Goal: Transaction & Acquisition: Purchase product/service

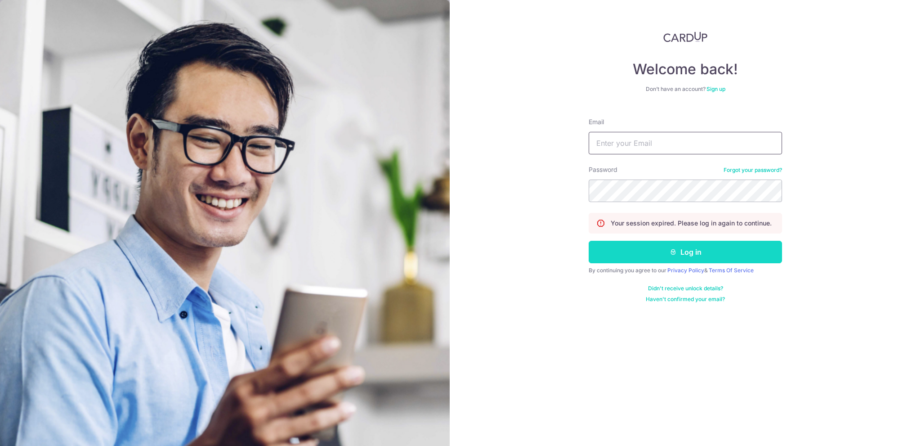
type input "rachael.lee@vinora.com.sg"
click at [641, 256] on button "Log in" at bounding box center [685, 252] width 193 height 22
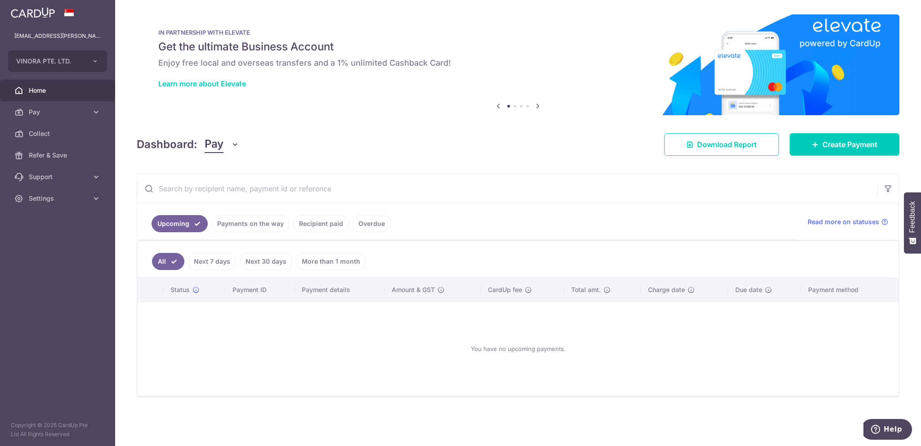
click at [254, 223] on link "Payments on the way" at bounding box center [250, 223] width 78 height 17
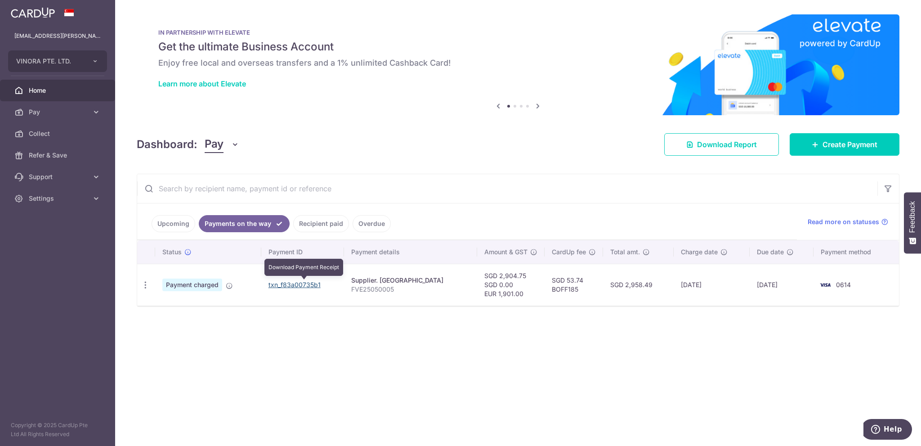
click at [282, 285] on link "txn_f83a00735b1" at bounding box center [295, 285] width 52 height 8
click at [141, 280] on icon "button" at bounding box center [145, 284] width 9 height 9
click at [181, 313] on link "PDF Receipt" at bounding box center [185, 310] width 94 height 22
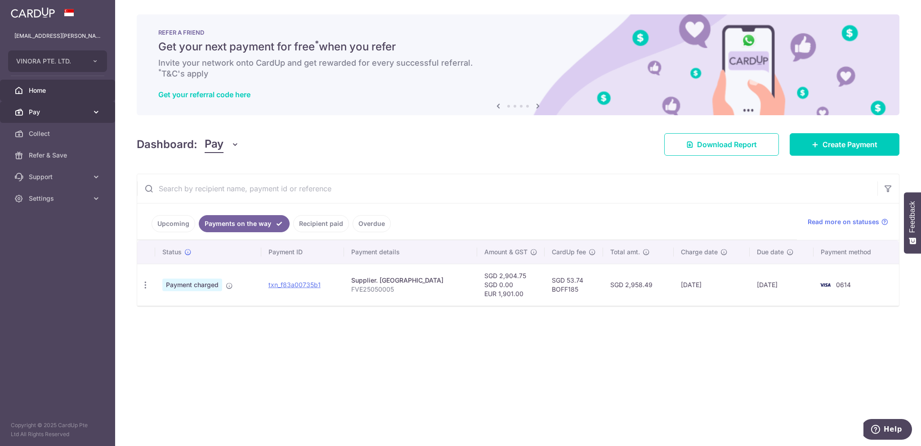
click at [94, 115] on icon at bounding box center [96, 112] width 9 height 9
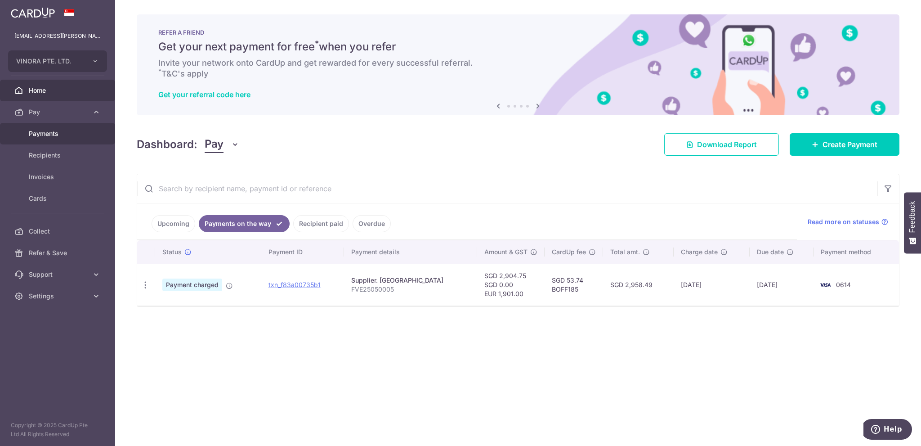
click at [49, 134] on span "Payments" at bounding box center [58, 133] width 59 height 9
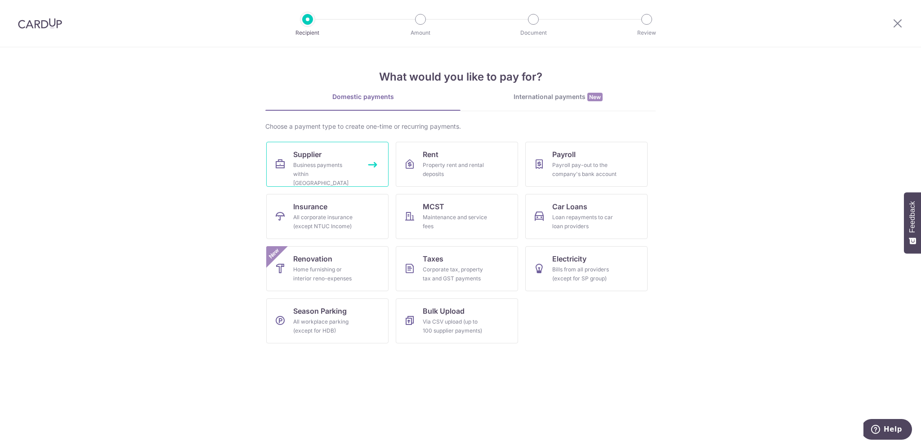
click at [336, 165] on div "Business payments within Singapore" at bounding box center [325, 174] width 65 height 27
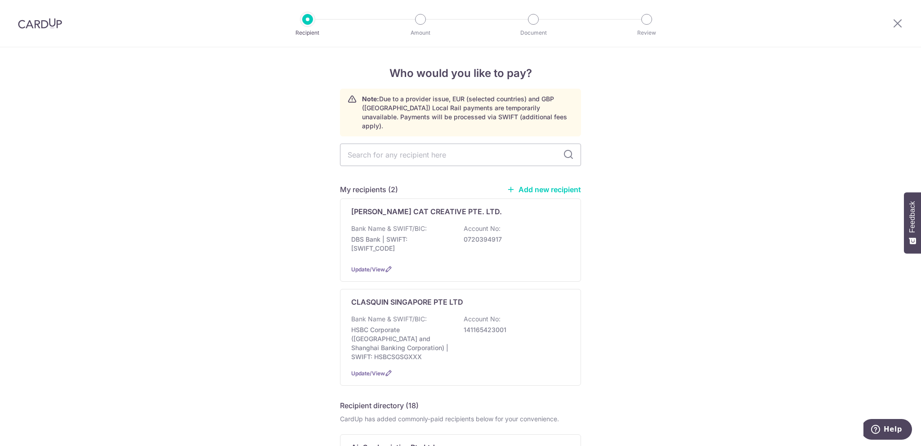
click at [533, 185] on link "Add new recipient" at bounding box center [544, 189] width 74 height 9
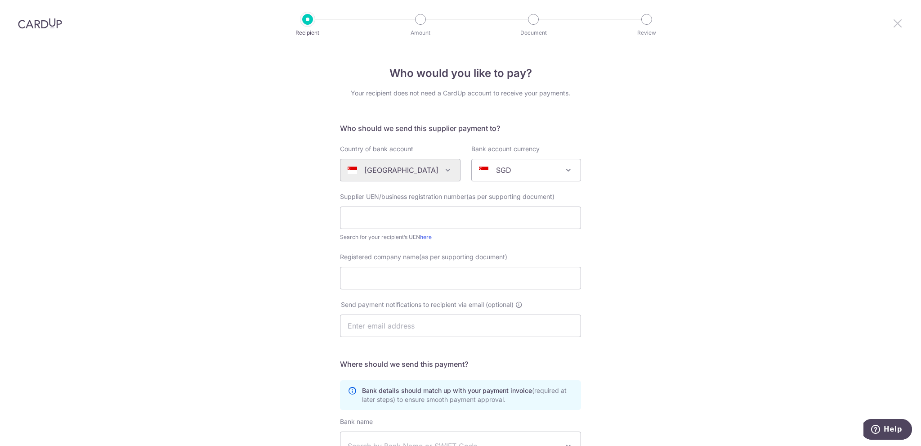
click at [900, 20] on icon at bounding box center [897, 23] width 11 height 11
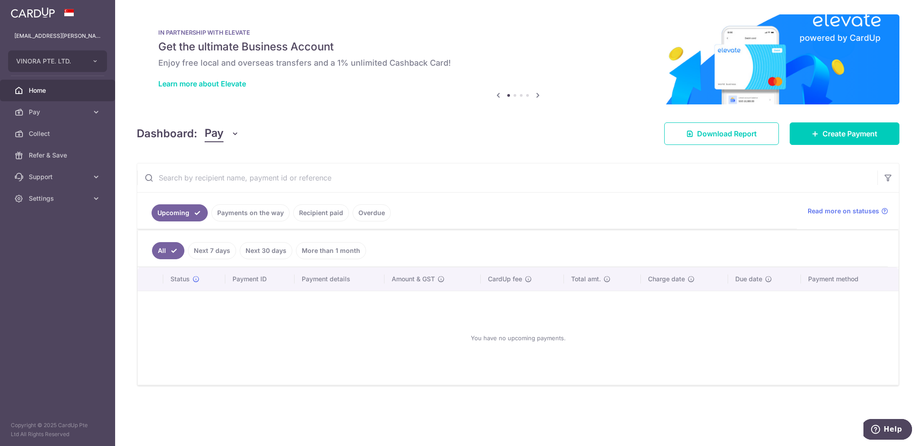
click at [252, 321] on div "You have no upcoming payments." at bounding box center [517, 337] width 739 height 79
click at [71, 111] on span "Pay" at bounding box center [58, 112] width 59 height 9
click at [63, 134] on span "Payments" at bounding box center [58, 133] width 59 height 9
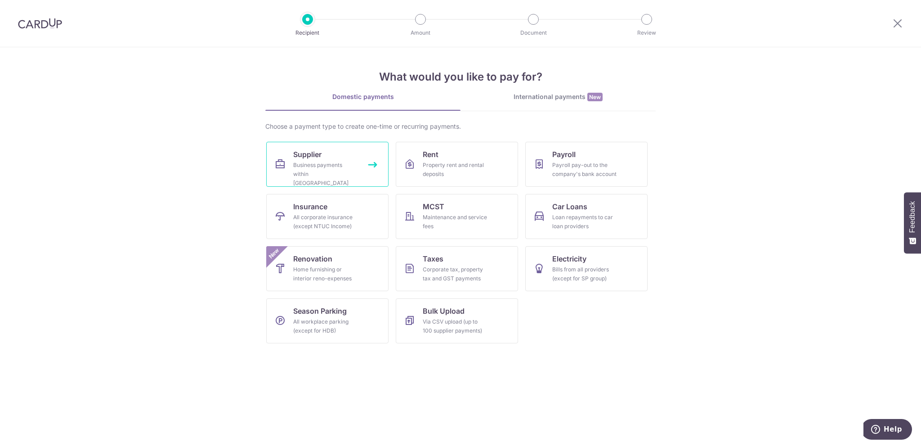
click at [309, 157] on span "Supplier" at bounding box center [307, 154] width 28 height 11
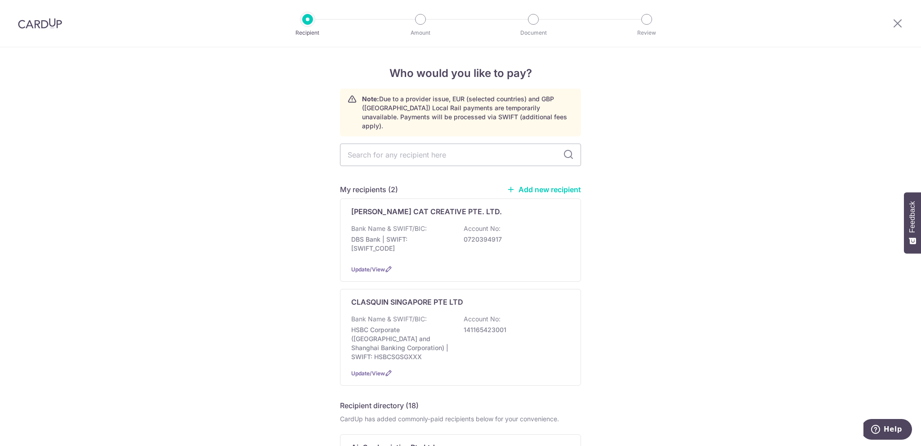
click at [558, 185] on link "Add new recipient" at bounding box center [544, 189] width 74 height 9
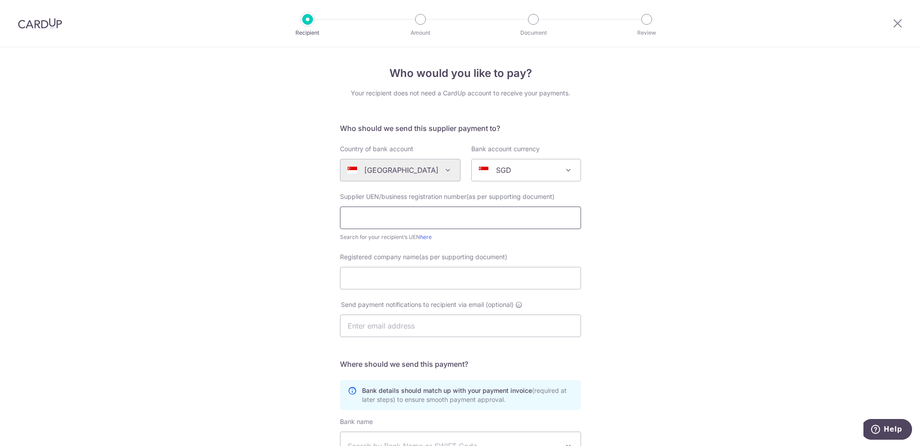
click at [470, 224] on input "text" at bounding box center [460, 217] width 241 height 22
click at [488, 238] on div "Search for your recipient’s UEN here" at bounding box center [460, 237] width 241 height 9
click at [424, 237] on link "here" at bounding box center [426, 236] width 12 height 7
click at [406, 213] on input "text" at bounding box center [460, 217] width 241 height 22
paste input "202101235K"
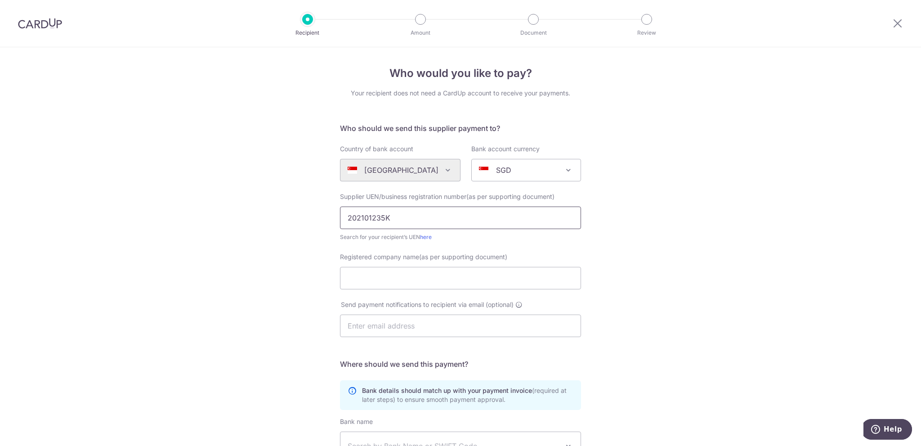
type input "202101235K"
click at [404, 277] on input "Registered company name(as per supporting document)" at bounding box center [460, 278] width 241 height 22
paste input "The Apri Group Pte. Ltd."
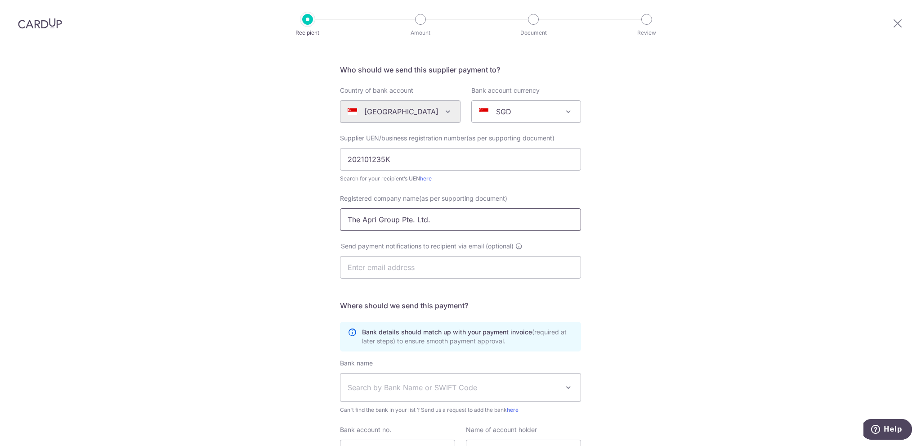
scroll to position [60, 0]
type input "The Apri Group Pte. Ltd."
click at [386, 260] on input "text" at bounding box center [460, 266] width 241 height 22
paste input "[EMAIL_ADDRESS][DOMAIN_NAME]"
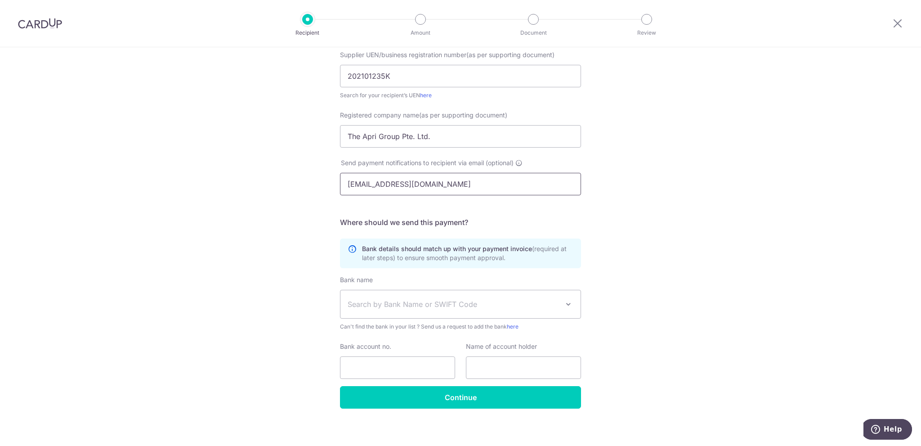
scroll to position [146, 0]
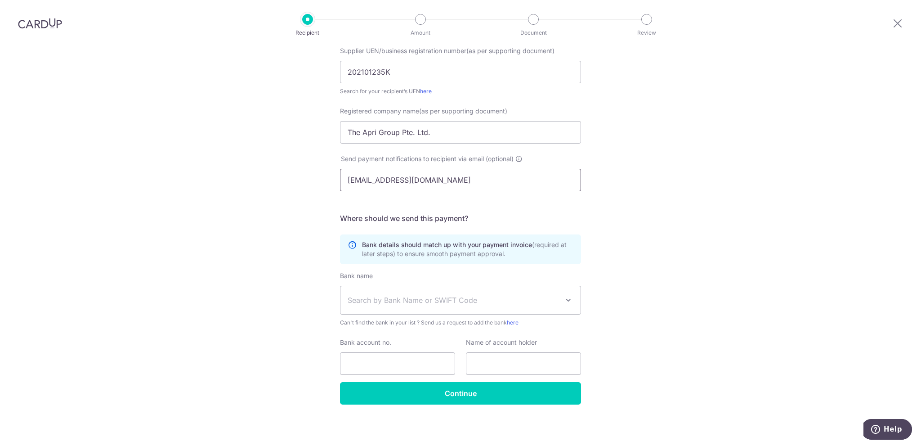
type input "[EMAIL_ADDRESS][DOMAIN_NAME]"
click at [441, 305] on span "Search by Bank Name or SWIFT Code" at bounding box center [461, 300] width 240 height 28
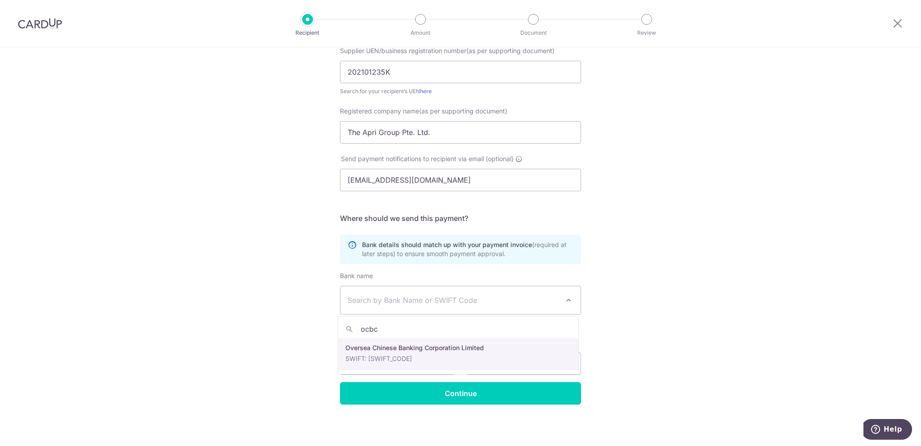
type input "ocbc"
select select "12"
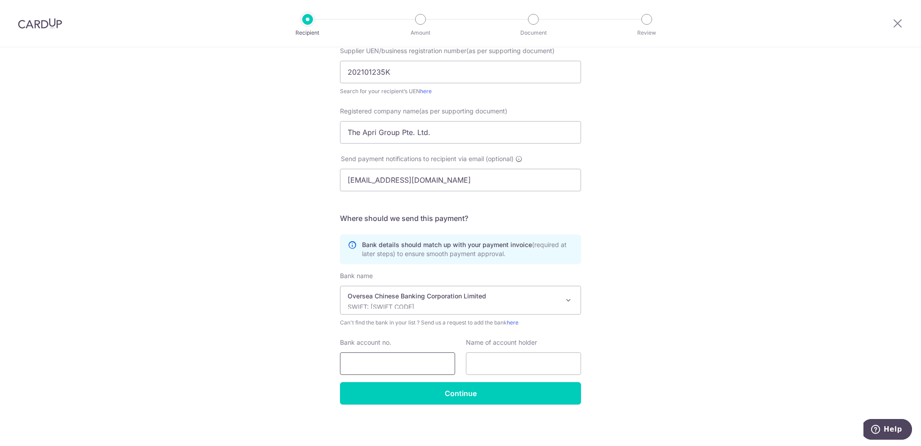
click at [397, 358] on input "Bank account no." at bounding box center [397, 363] width 115 height 22
paste input "601520992001"
type input "601520992001"
click at [502, 356] on input "text" at bounding box center [523, 363] width 115 height 22
click at [182, 289] on div "Who would you like to pay? Your recipient does not need a CardUp account to rec…" at bounding box center [460, 173] width 921 height 545
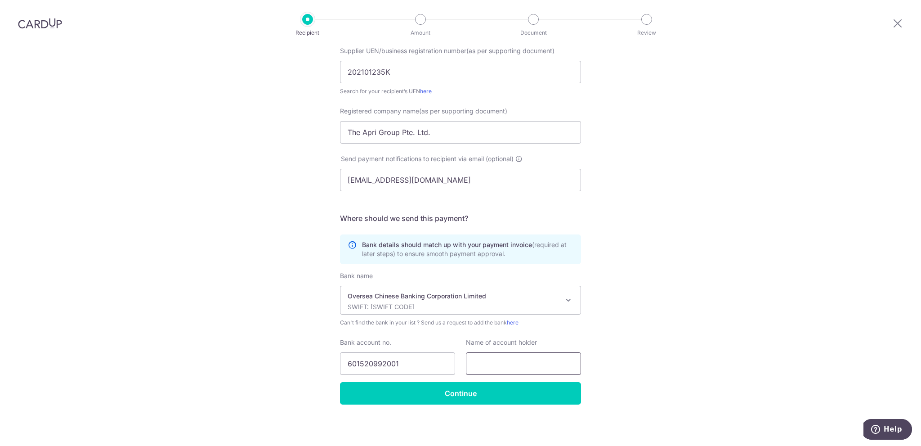
click at [488, 363] on input "text" at bounding box center [523, 363] width 115 height 22
paste input "The Apri Group Pte. Ltd.?"
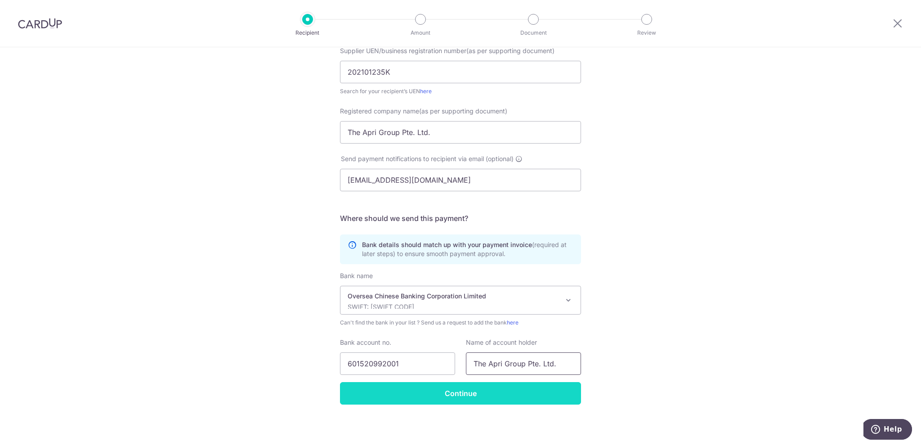
type input "The Apri Group Pte. Ltd."
click at [490, 387] on input "Continue" at bounding box center [460, 393] width 241 height 22
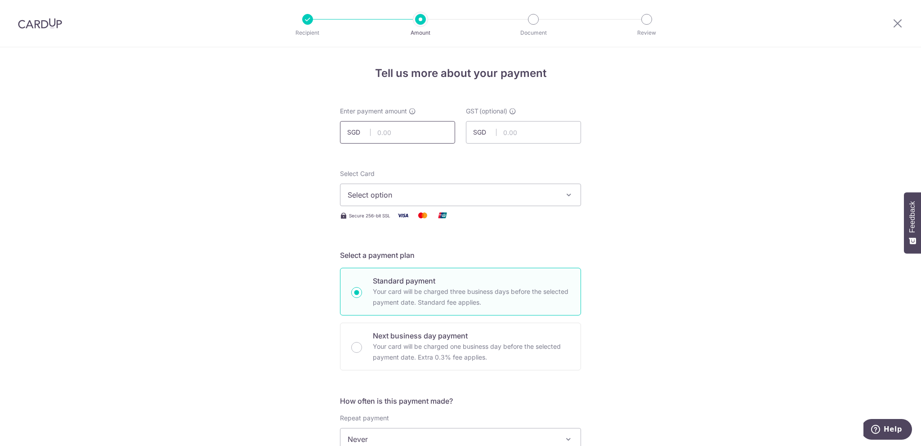
click at [389, 137] on input "text" at bounding box center [397, 132] width 115 height 22
type input "2,500.00"
click at [436, 195] on span "Select option" at bounding box center [453, 194] width 210 height 11
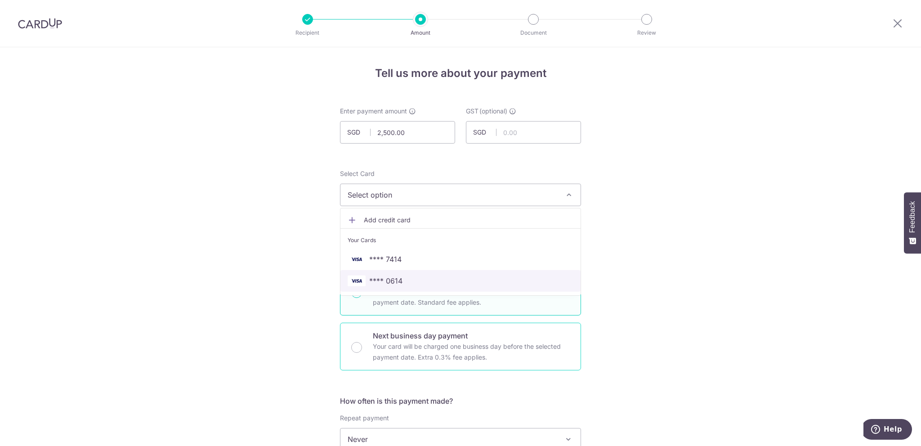
drag, startPoint x: 417, startPoint y: 279, endPoint x: 367, endPoint y: 333, distance: 72.9
click at [416, 279] on span "**** 0614" at bounding box center [461, 280] width 226 height 11
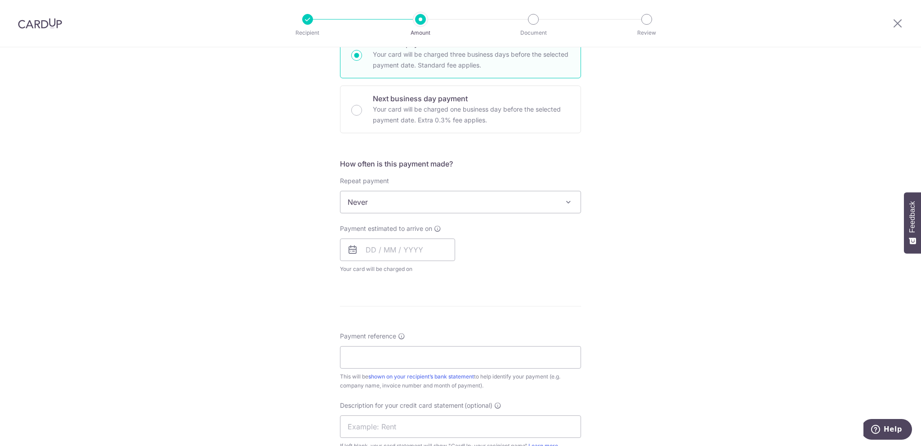
scroll to position [240, 0]
click at [389, 248] on input "text" at bounding box center [397, 247] width 115 height 22
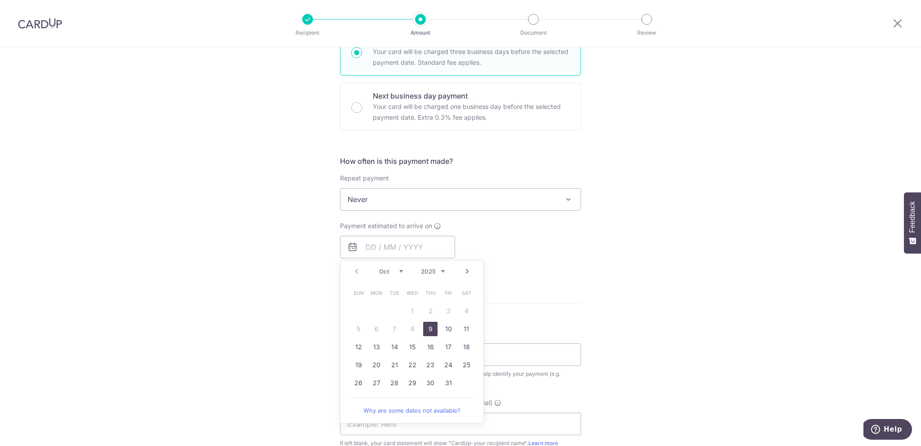
click at [431, 328] on link "9" at bounding box center [430, 329] width 14 height 14
type input "[DATE]"
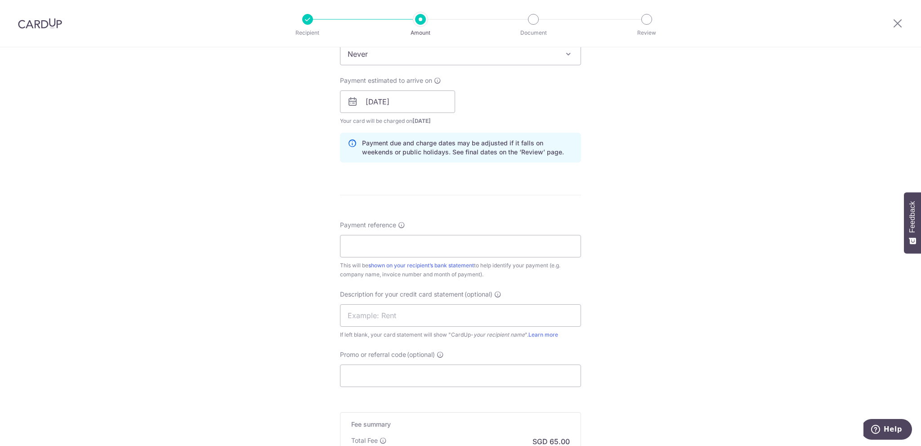
scroll to position [390, 0]
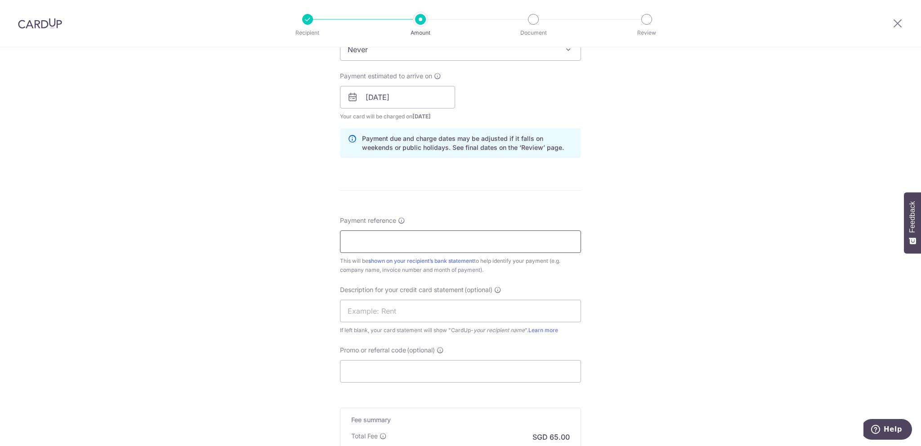
click at [390, 245] on input "Payment reference" at bounding box center [460, 241] width 241 height 22
paste input "NV-APRI-01"
click at [342, 245] on input "NV-APRI-01" at bounding box center [460, 241] width 241 height 22
type input "INV-APRI-01"
click at [403, 307] on input "text" at bounding box center [460, 311] width 241 height 22
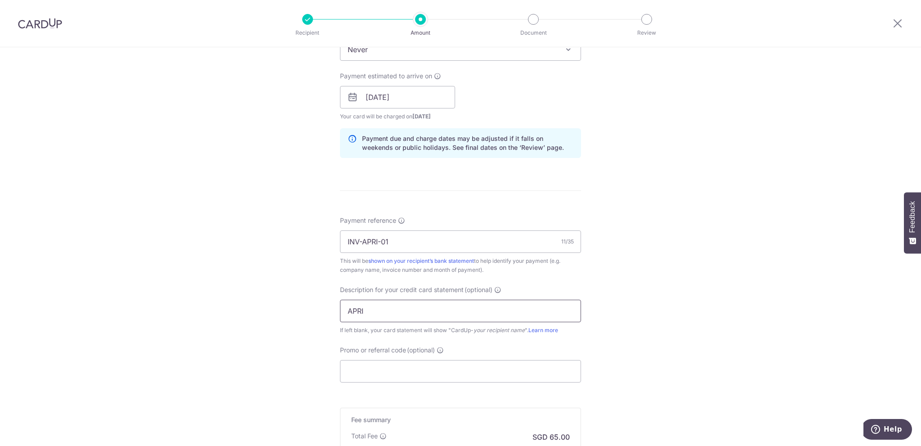
drag, startPoint x: 349, startPoint y: 313, endPoint x: 297, endPoint y: 312, distance: 52.2
click at [301, 312] on div "Tell us more about your payment Enter payment amount SGD 2,500.00 2500.00 GST (…" at bounding box center [460, 113] width 921 height 911
paste input "NV-APRI-01"
click at [340, 309] on input "NV-APRI-01" at bounding box center [460, 311] width 241 height 22
type input "INV-APRI-01"
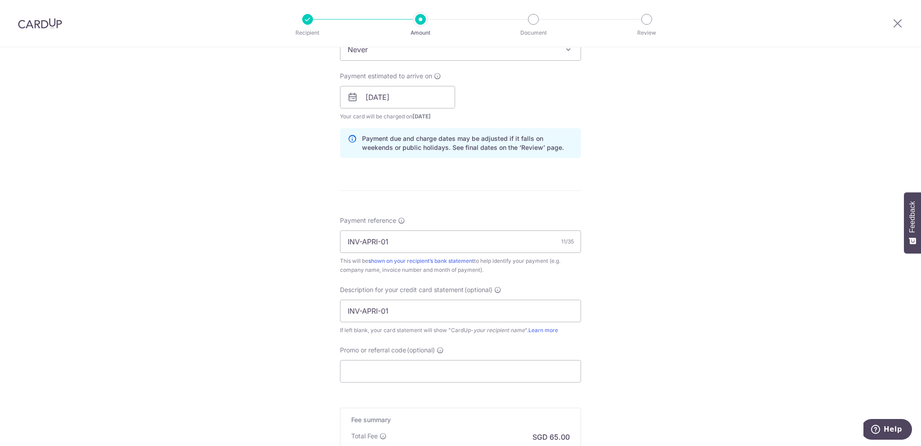
click at [323, 313] on div "Tell us more about your payment Enter payment amount SGD 2,500.00 2500.00 GST (…" at bounding box center [460, 113] width 921 height 911
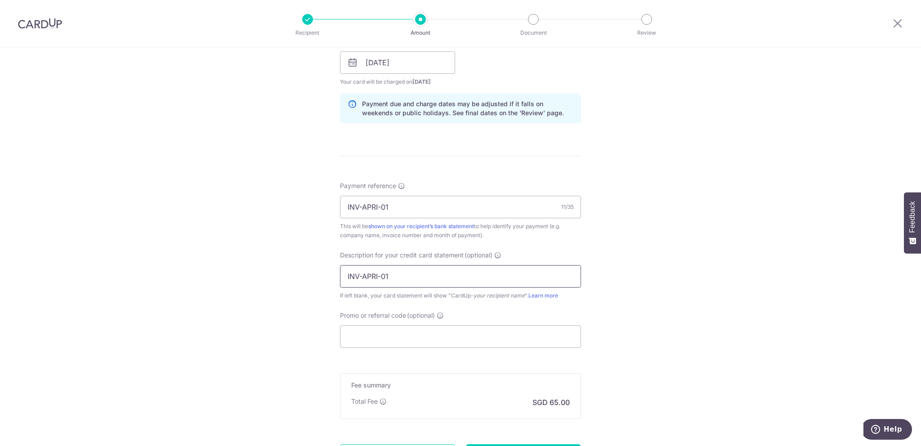
scroll to position [450, 0]
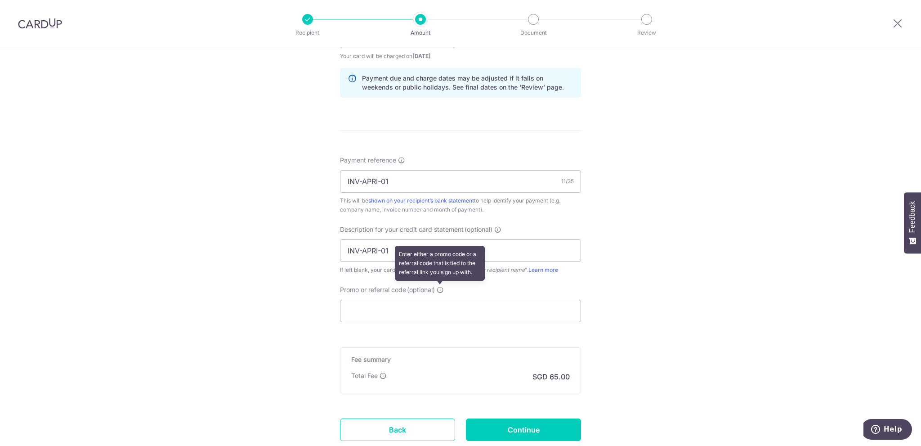
click at [439, 291] on icon at bounding box center [440, 289] width 7 height 7
click at [439, 300] on input "Promo or referral code (optional) Enter either a promo code or a referral code …" at bounding box center [460, 311] width 241 height 22
click at [419, 314] on input "Promo or referral code (optional)" at bounding box center [460, 311] width 241 height 22
click at [437, 287] on icon at bounding box center [440, 289] width 7 height 7
click at [437, 300] on input "Promo or referral code (optional) Enter either a promo code or a referral code …" at bounding box center [460, 311] width 241 height 22
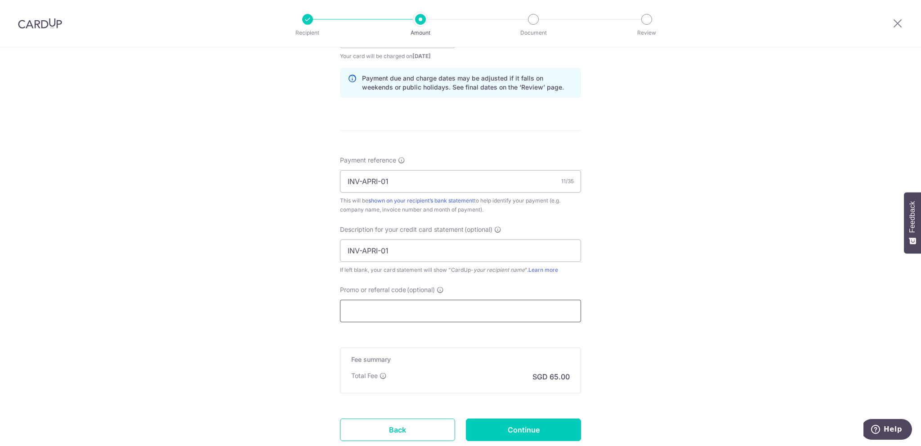
paste input "OFF225"
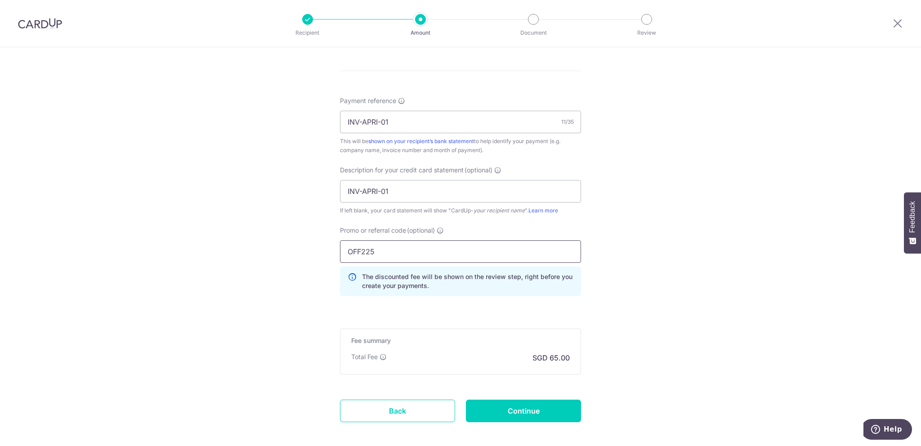
scroll to position [551, 0]
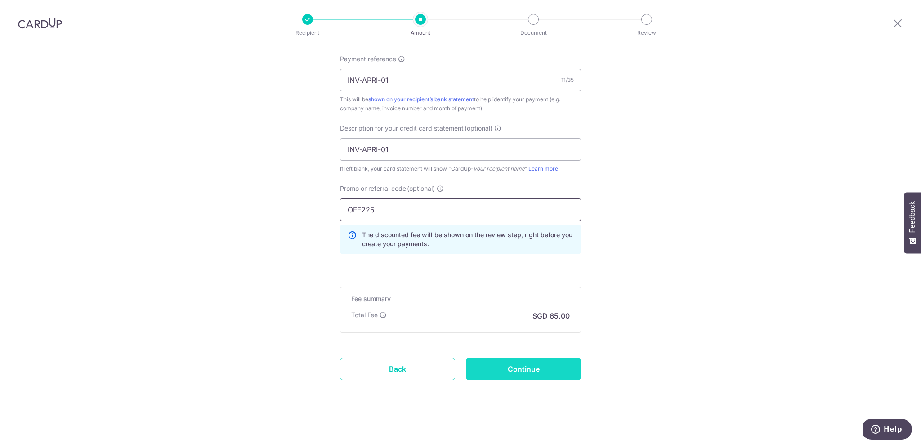
type input "OFF225"
click at [535, 369] on input "Continue" at bounding box center [523, 369] width 115 height 22
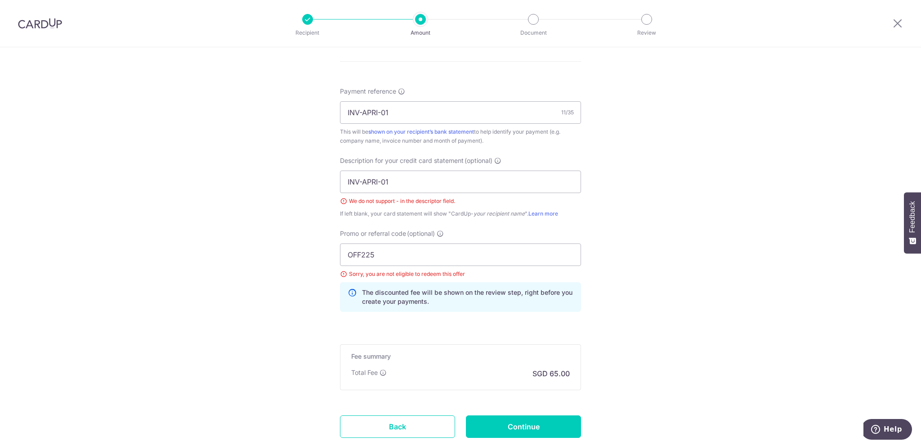
scroll to position [516, 0]
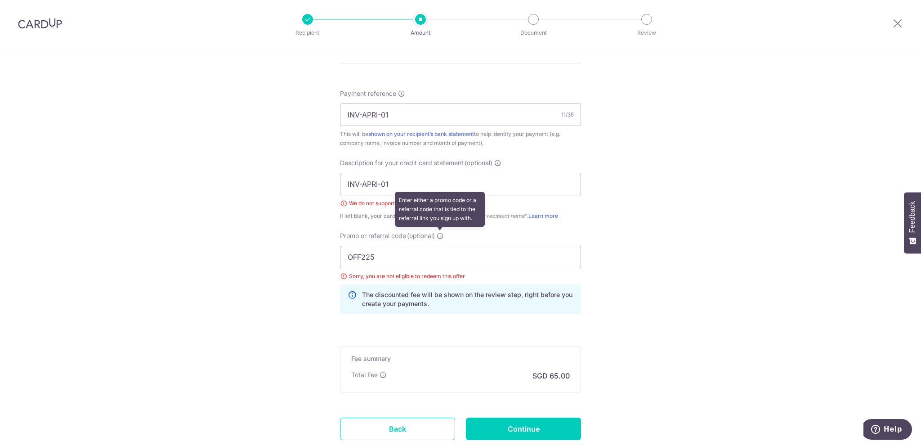
click at [439, 235] on icon at bounding box center [440, 235] width 7 height 7
click at [439, 246] on input "OFF225" at bounding box center [460, 257] width 241 height 22
drag, startPoint x: 370, startPoint y: 259, endPoint x: 290, endPoint y: 261, distance: 80.1
click at [296, 260] on div "Tell us more about your payment Enter payment amount SGD 2,500.00 2500.00 GST (…" at bounding box center [460, 19] width 921 height 977
paste input "MILELION"
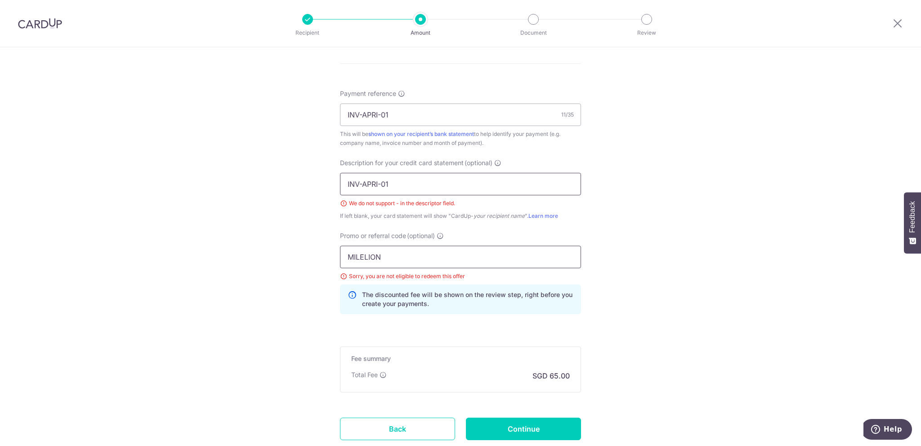
type input "MILELION"
click at [347, 183] on input "INV-APRI-01" at bounding box center [460, 184] width 241 height 22
drag, startPoint x: 401, startPoint y: 181, endPoint x: 295, endPoint y: 183, distance: 106.2
click at [295, 183] on div "Tell us more about your payment Enter payment amount SGD 2,500.00 2500.00 GST (…" at bounding box center [460, 19] width 921 height 977
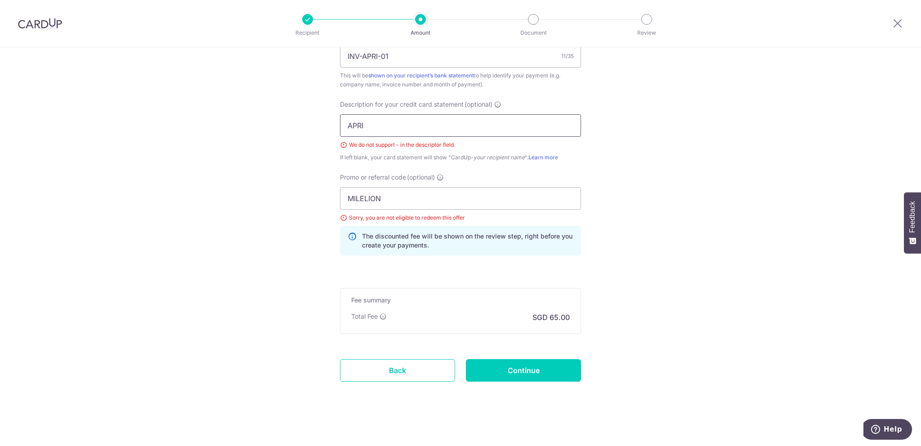
scroll to position [576, 0]
type input "APRI"
click at [509, 361] on input "Continue" at bounding box center [523, 369] width 115 height 22
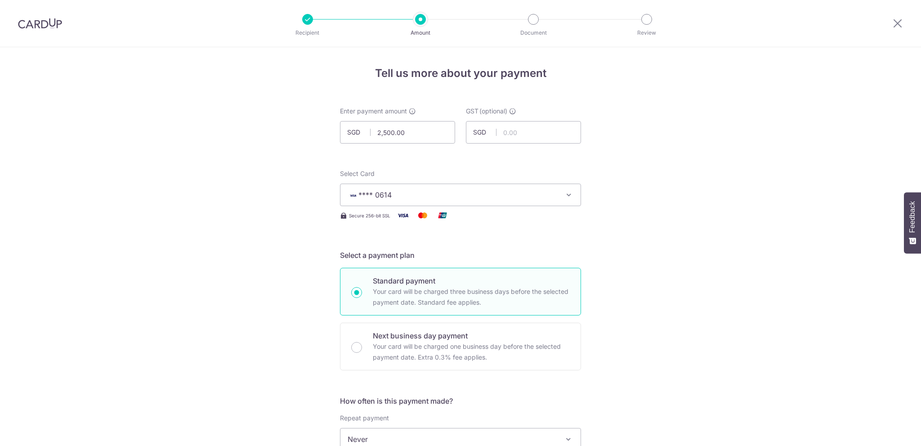
scroll to position [564, 0]
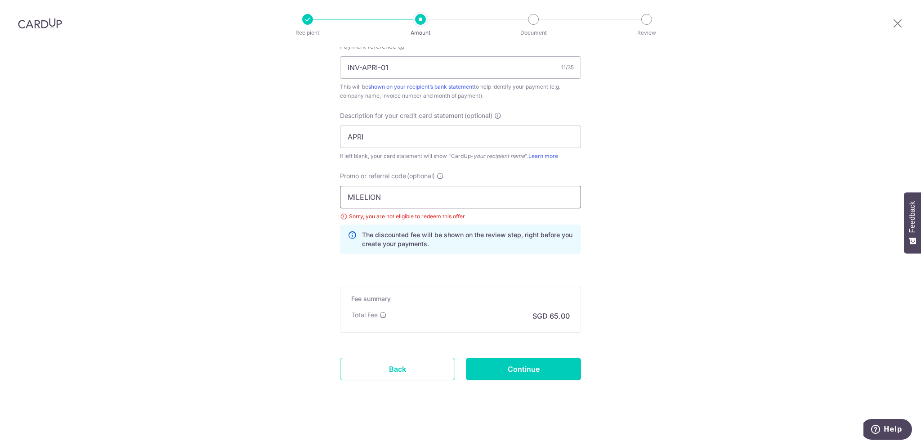
paste input "BOFF185"
type input "BOFF185"
click at [509, 367] on input "Continue" at bounding box center [523, 369] width 115 height 22
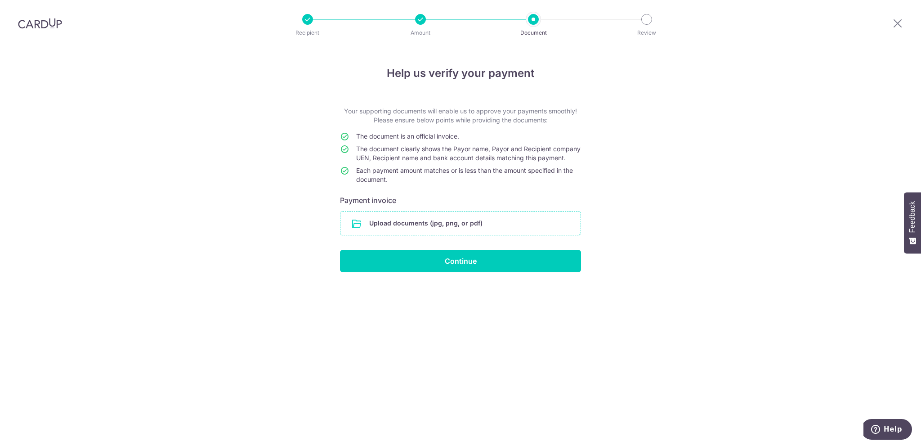
click at [425, 231] on input "file" at bounding box center [461, 222] width 240 height 23
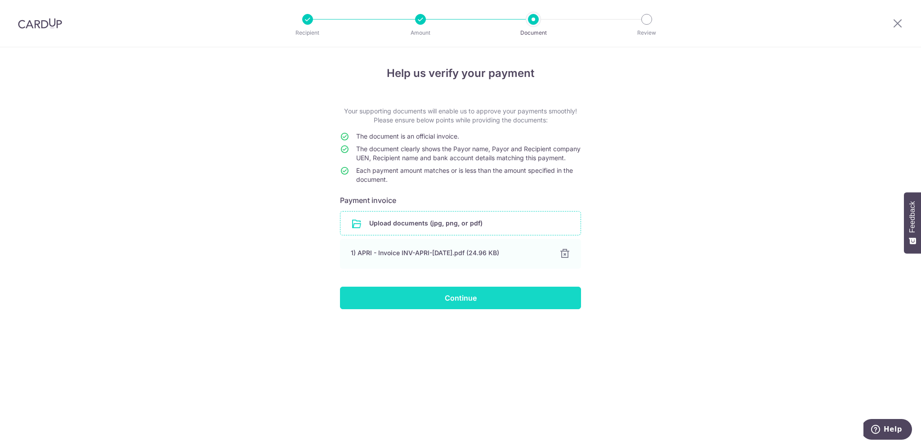
click at [457, 308] on input "Continue" at bounding box center [460, 298] width 241 height 22
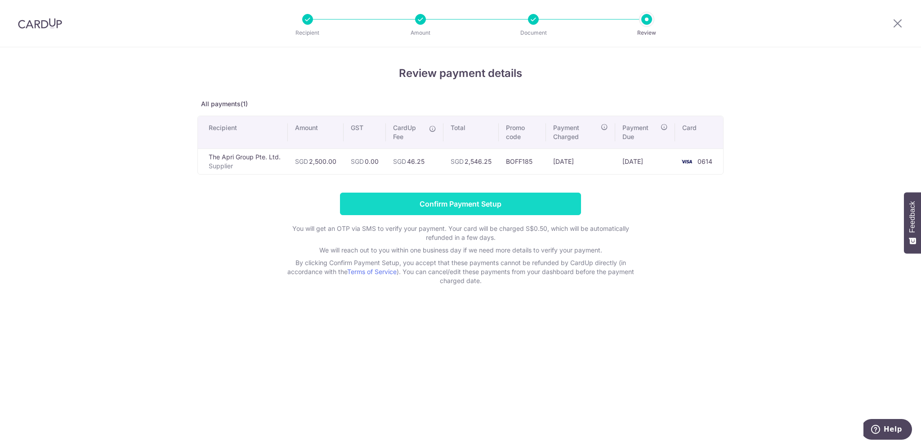
click at [489, 208] on input "Confirm Payment Setup" at bounding box center [460, 204] width 241 height 22
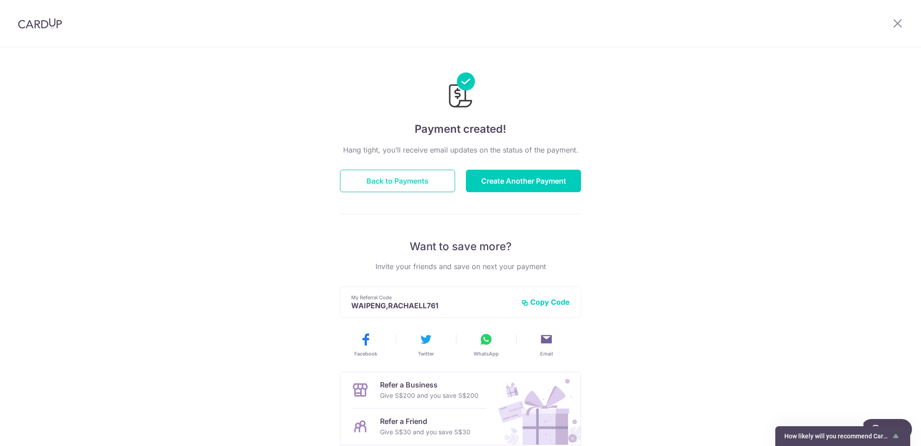
click at [405, 187] on button "Back to Payments" at bounding box center [397, 181] width 115 height 22
